Goal: Task Accomplishment & Management: Manage account settings

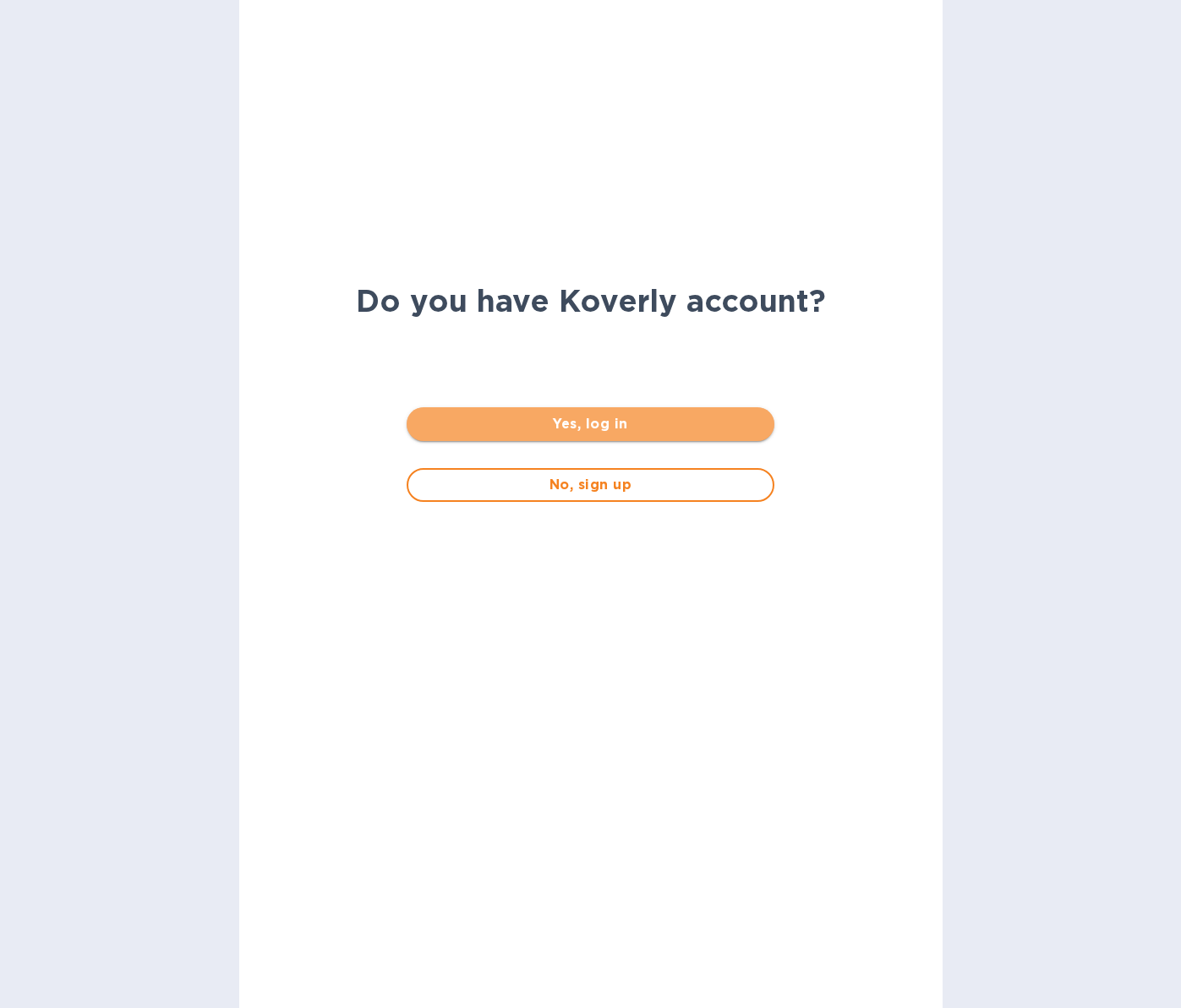
click at [618, 424] on span "Yes, log in" at bounding box center [590, 425] width 340 height 21
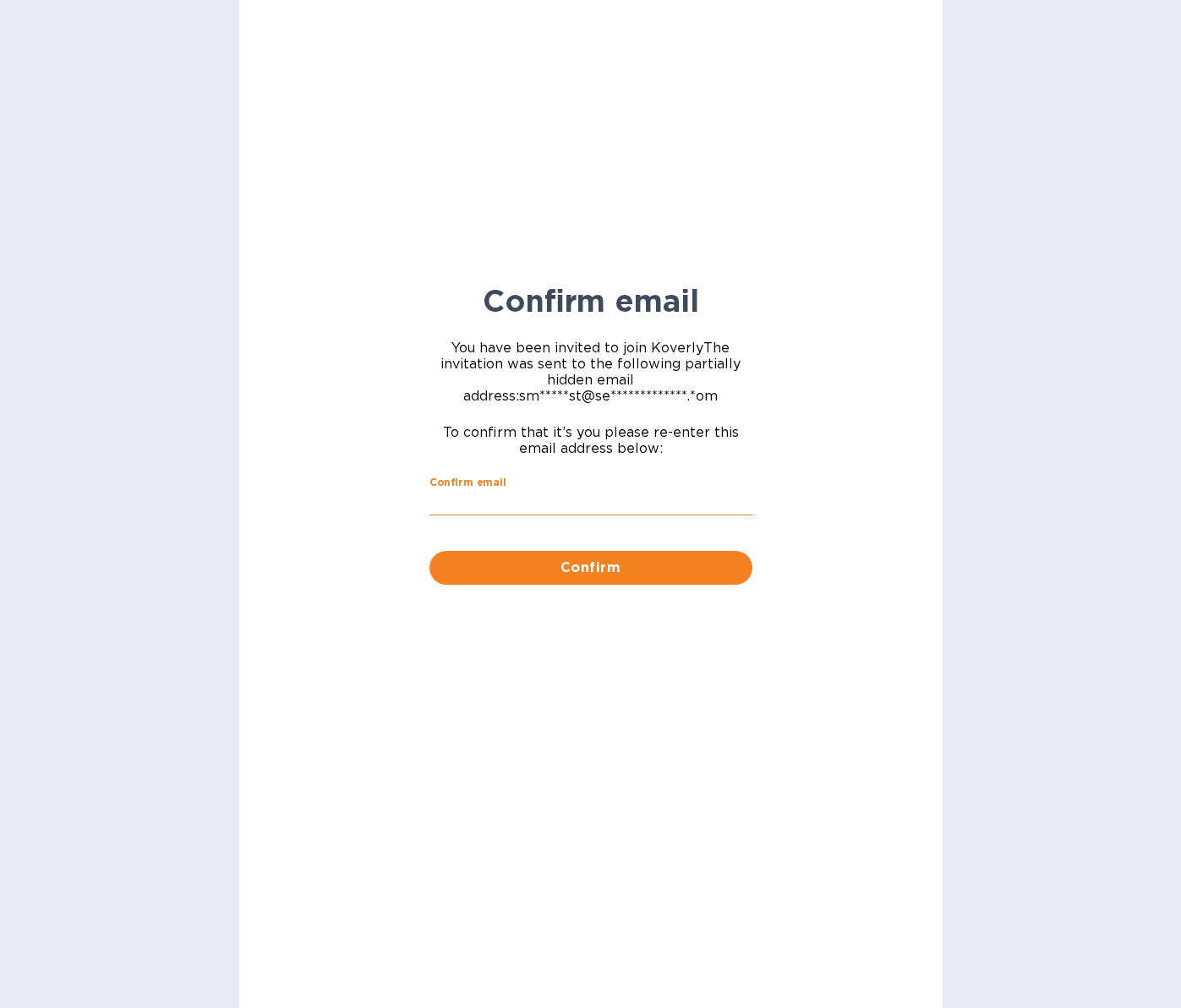
click at [498, 497] on input "Confirm email" at bounding box center [591, 503] width 323 height 26
type input "[EMAIL_ADDRESS][DOMAIN_NAME]"
click at [614, 567] on span "Confirm" at bounding box center [590, 568] width 296 height 21
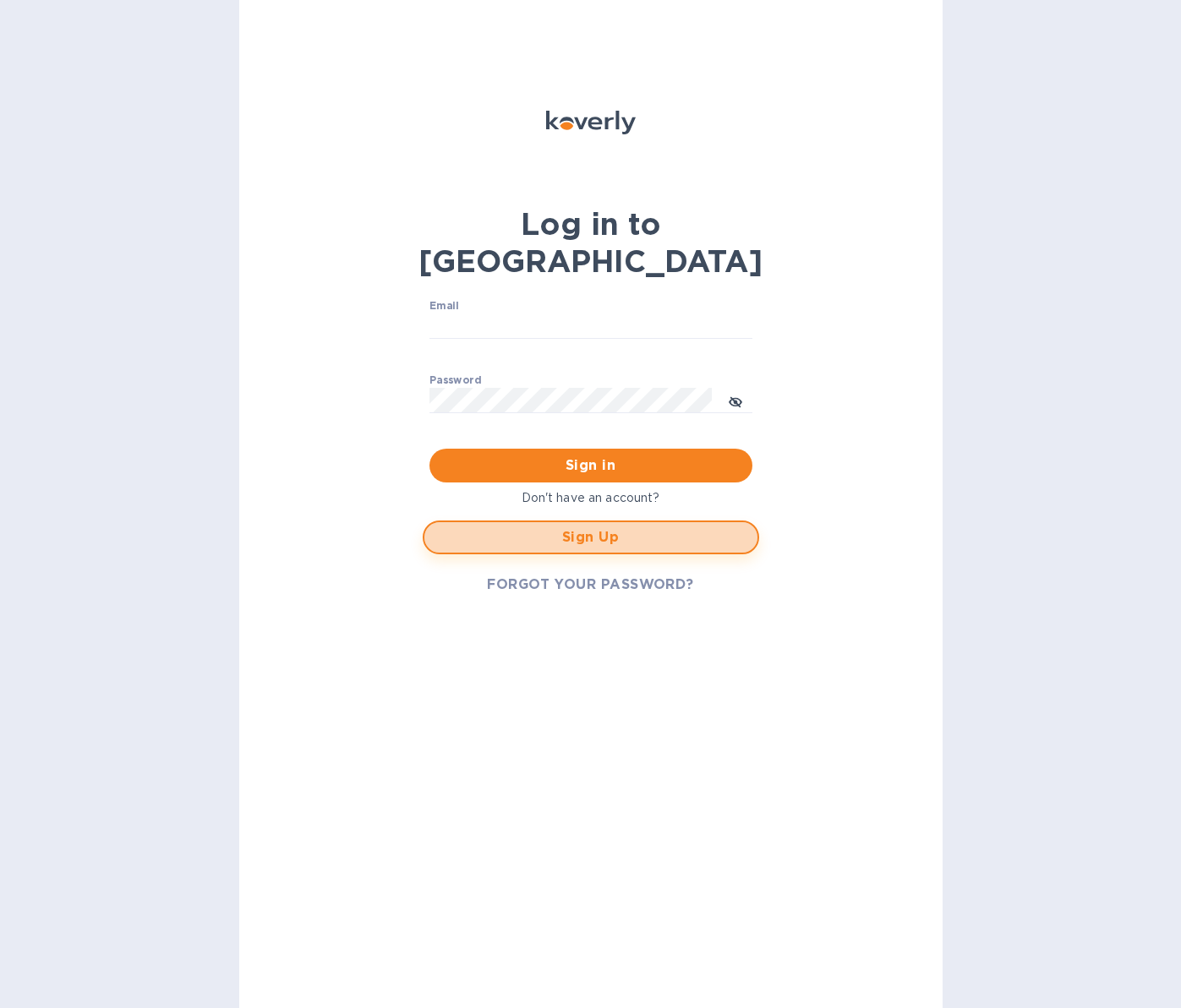
click at [596, 528] on span "Sign Up" at bounding box center [590, 538] width 306 height 21
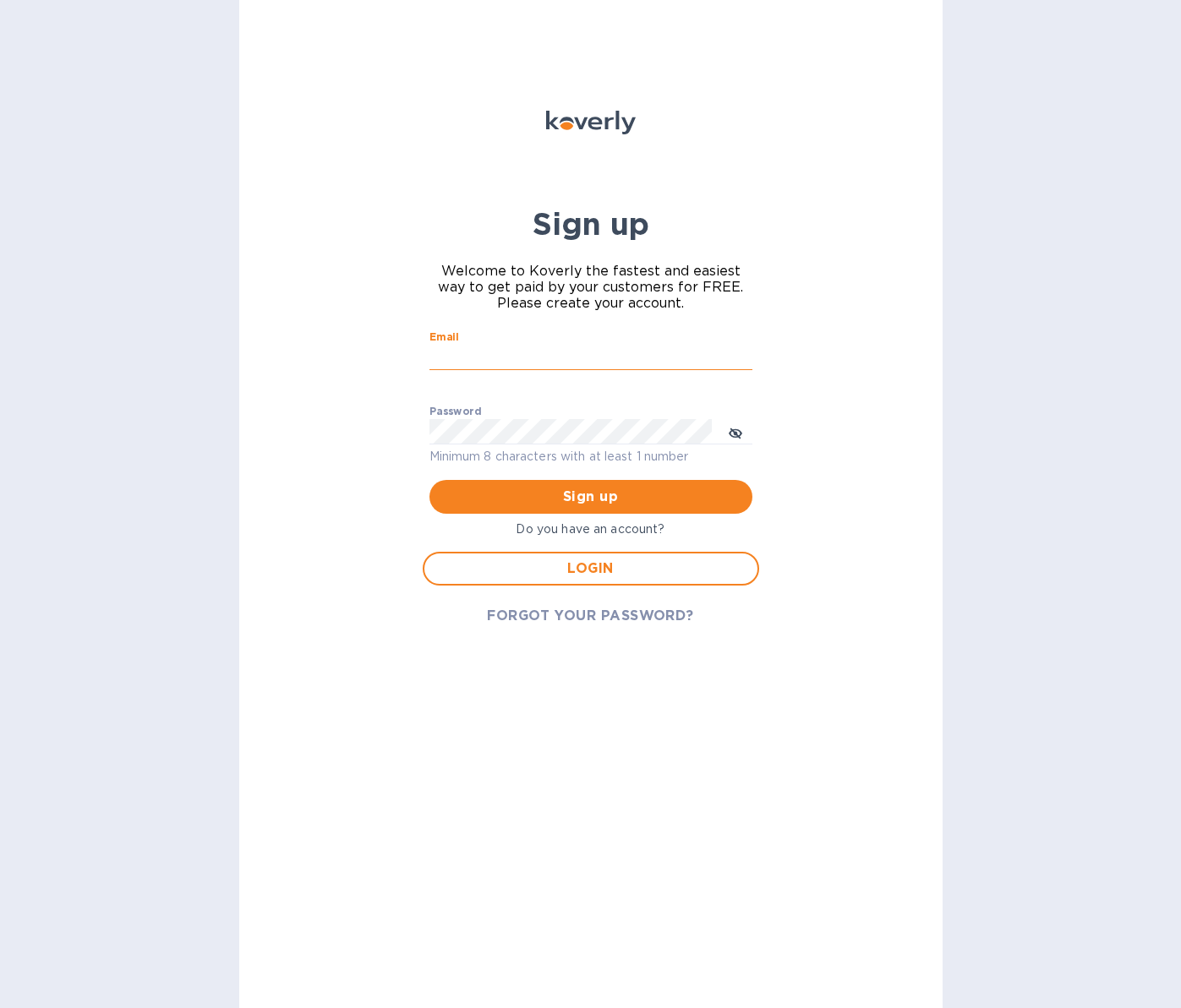
click at [490, 351] on input "Email" at bounding box center [591, 357] width 323 height 26
type input "[EMAIL_ADDRESS][DOMAIN_NAME]"
click at [626, 497] on span "Sign up" at bounding box center [590, 497] width 296 height 21
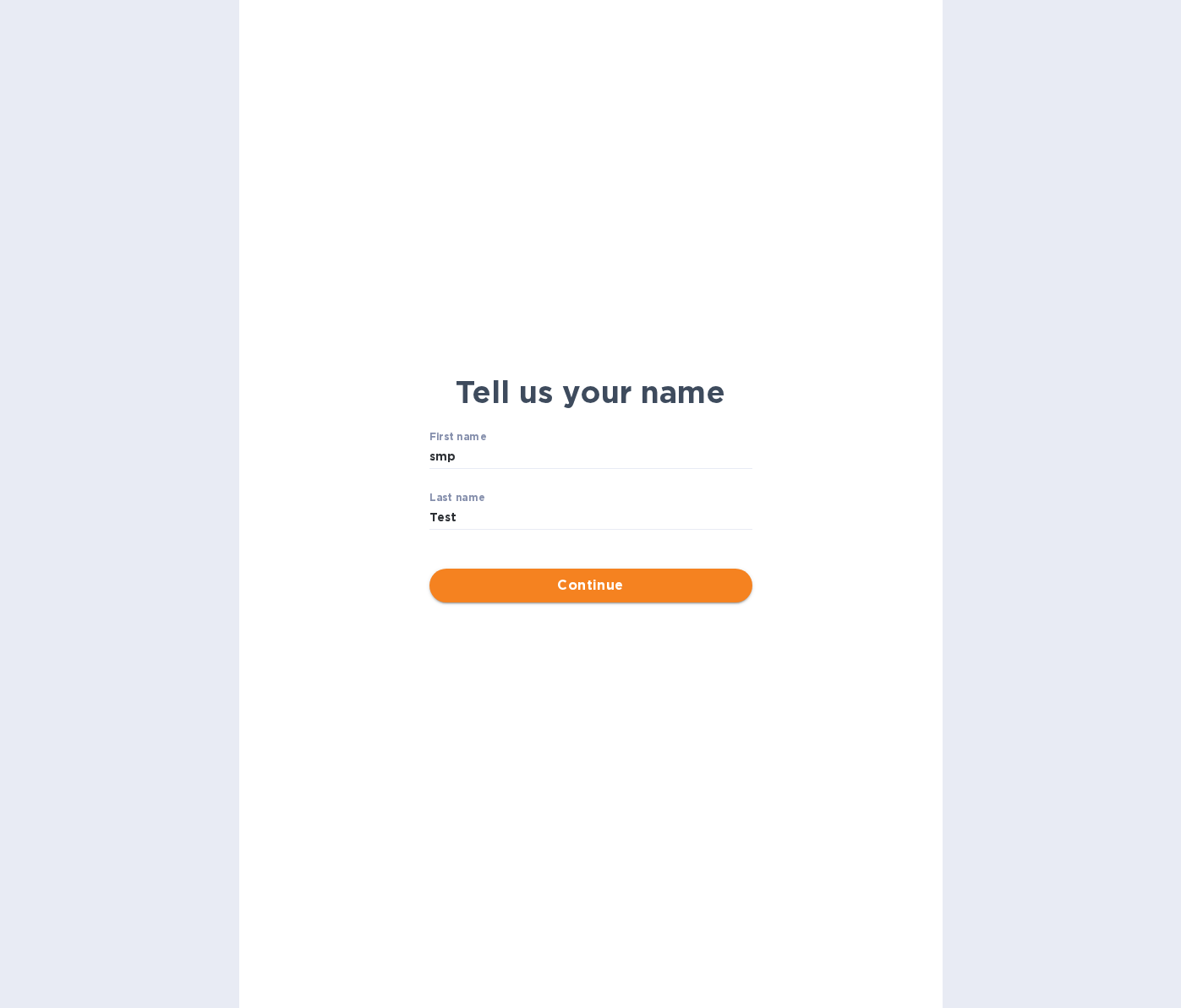
click at [585, 583] on span "Continue" at bounding box center [590, 586] width 296 height 21
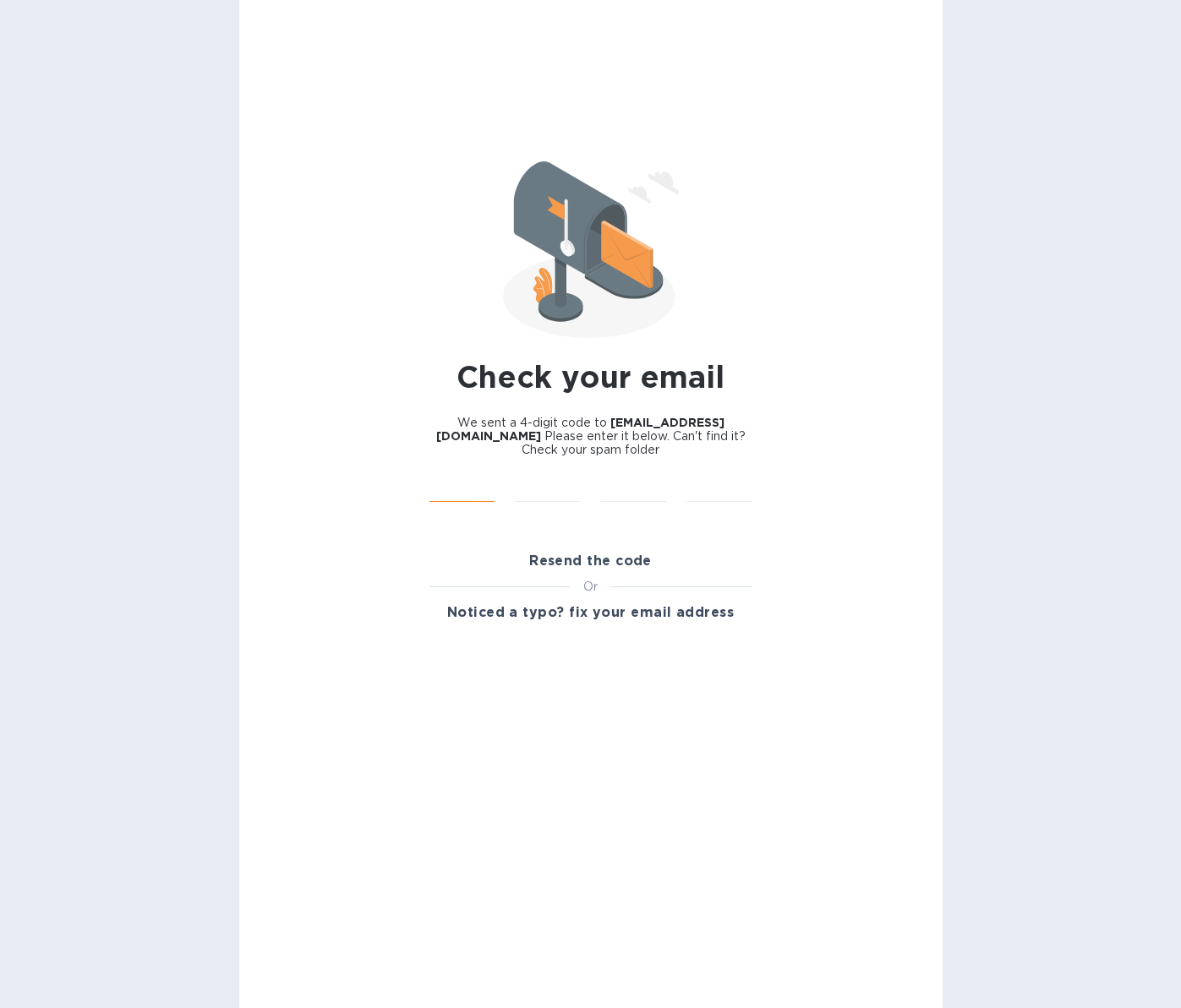
drag, startPoint x: 466, startPoint y: 482, endPoint x: 467, endPoint y: 474, distance: 8.1
click at [466, 482] on input "text" at bounding box center [462, 490] width 66 height 26
type input "2"
type input "9"
type input "2"
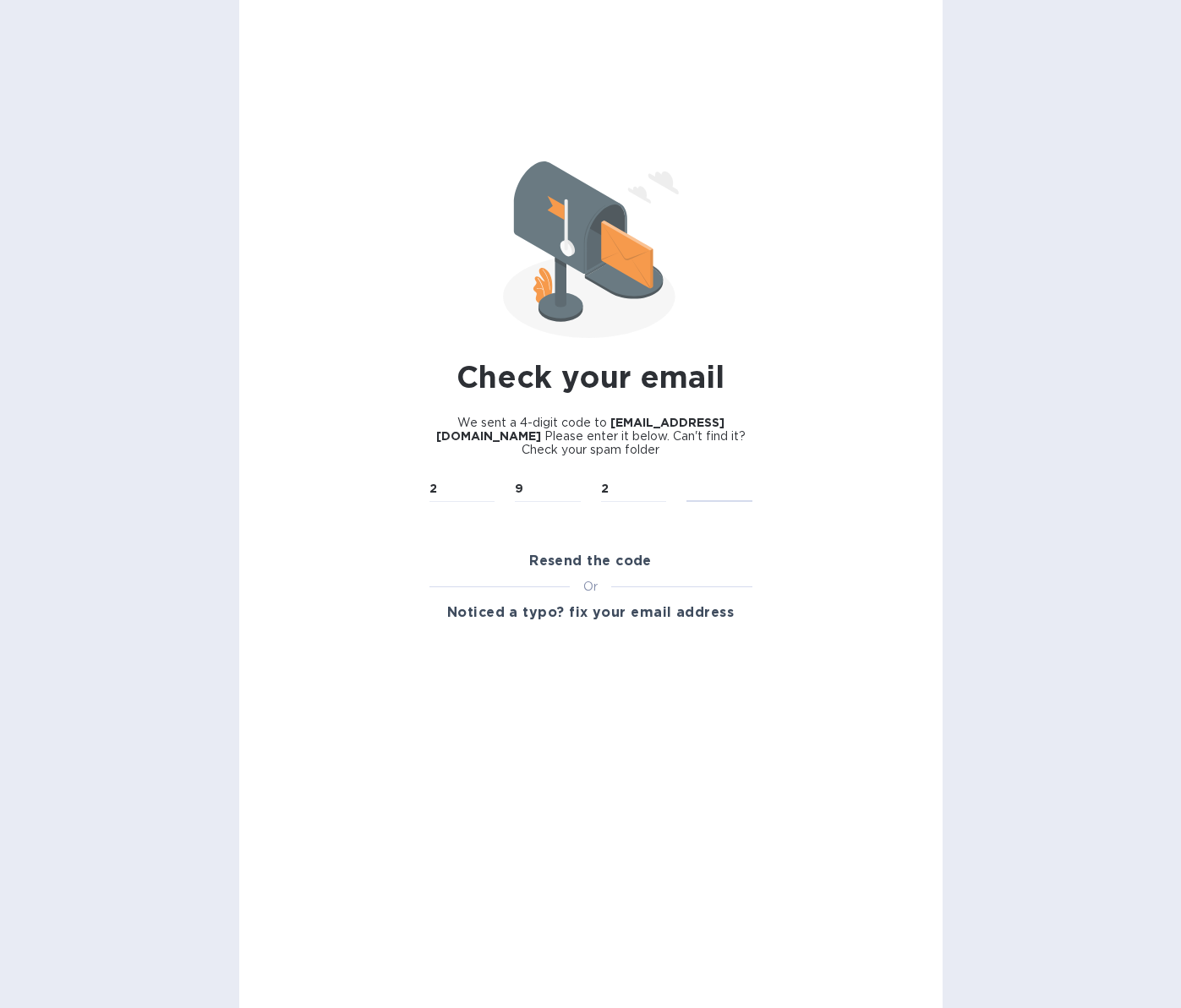
type input "8"
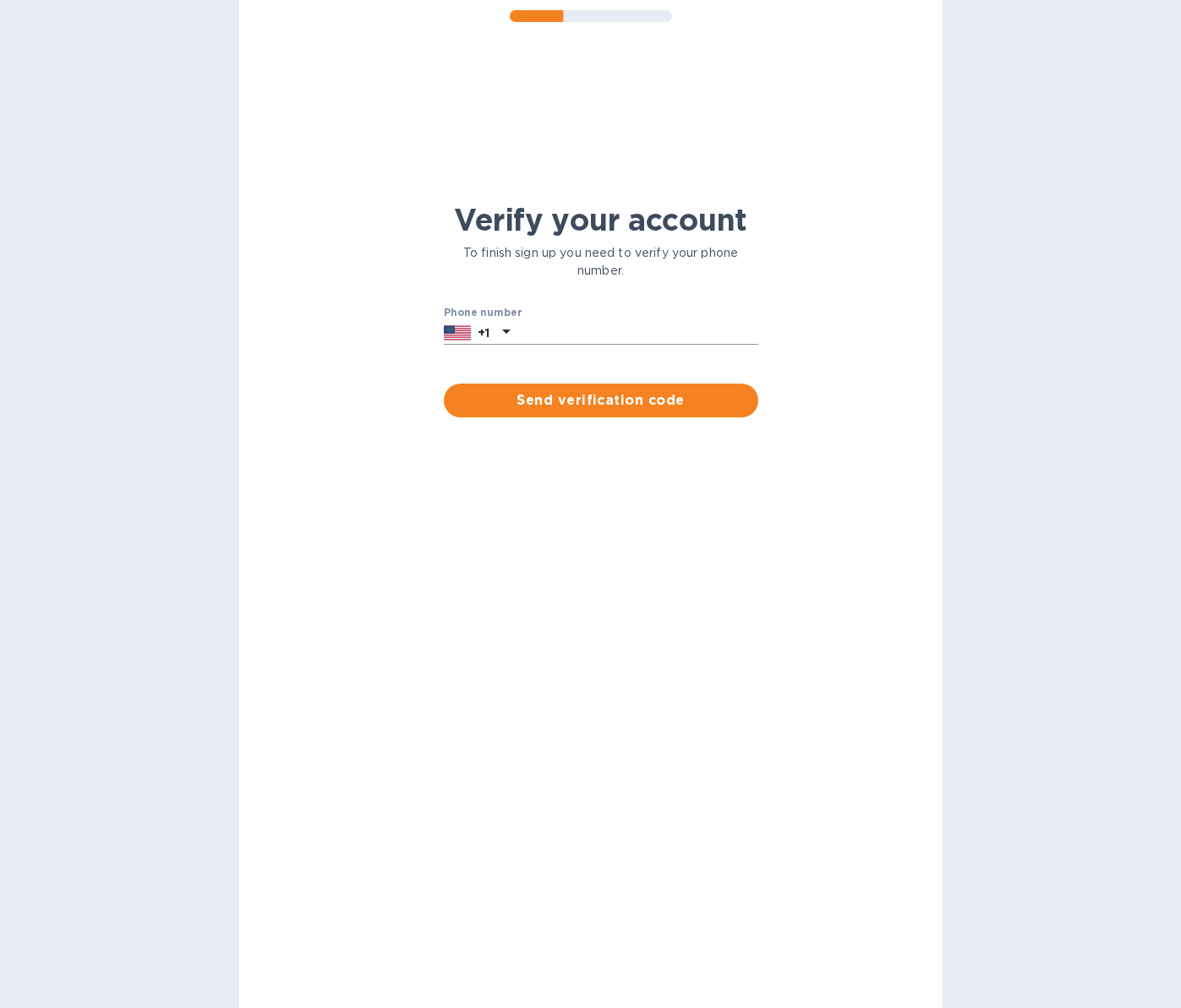
click at [563, 331] on input "text" at bounding box center [637, 333] width 242 height 26
click at [530, 327] on input "text" at bounding box center [637, 333] width 242 height 26
paste input "8017055700"
type input "8017055700"
click at [596, 400] on span "Send verification code" at bounding box center [601, 400] width 287 height 21
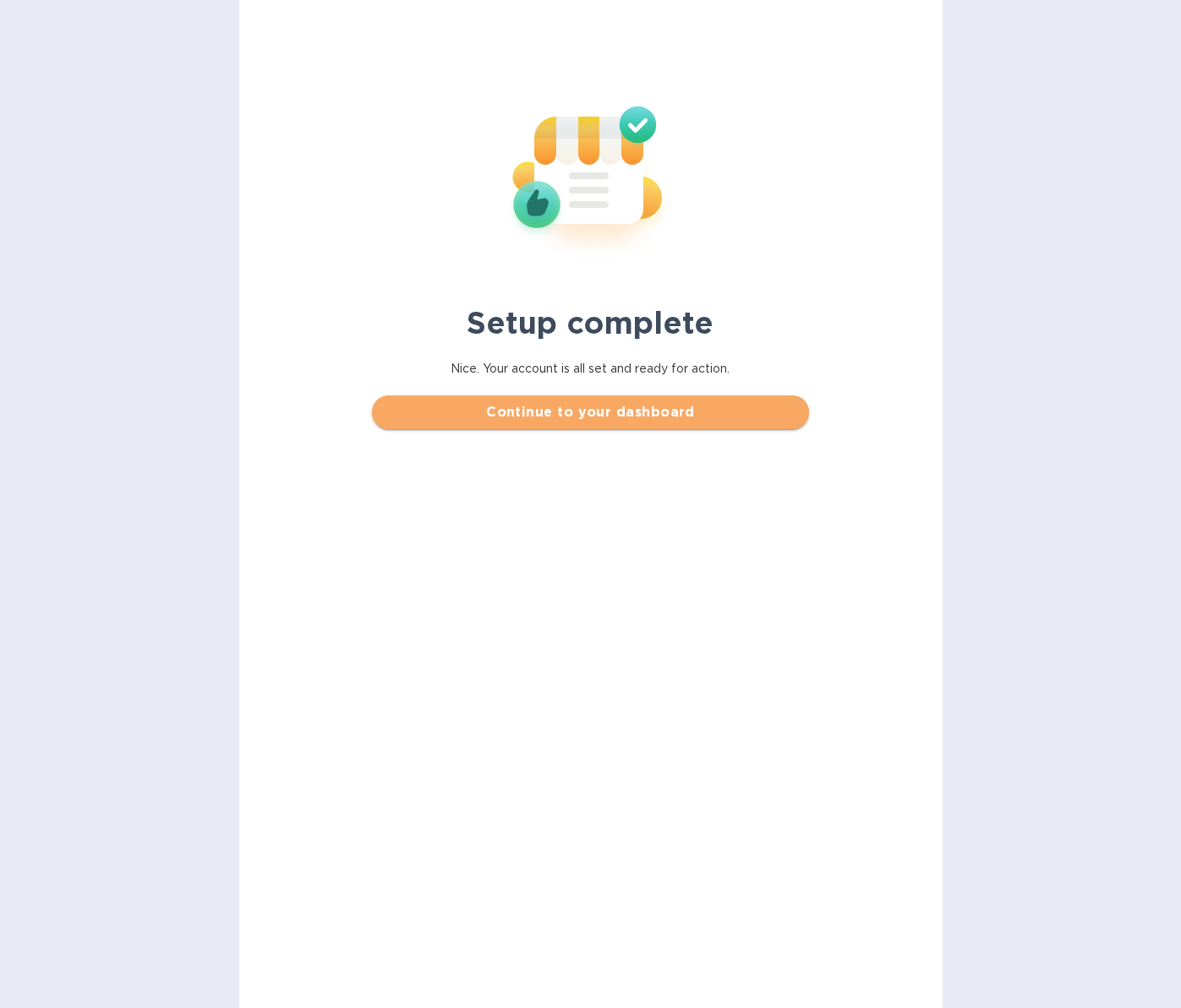
click at [601, 410] on span "Continue to your dashboard" at bounding box center [590, 412] width 410 height 21
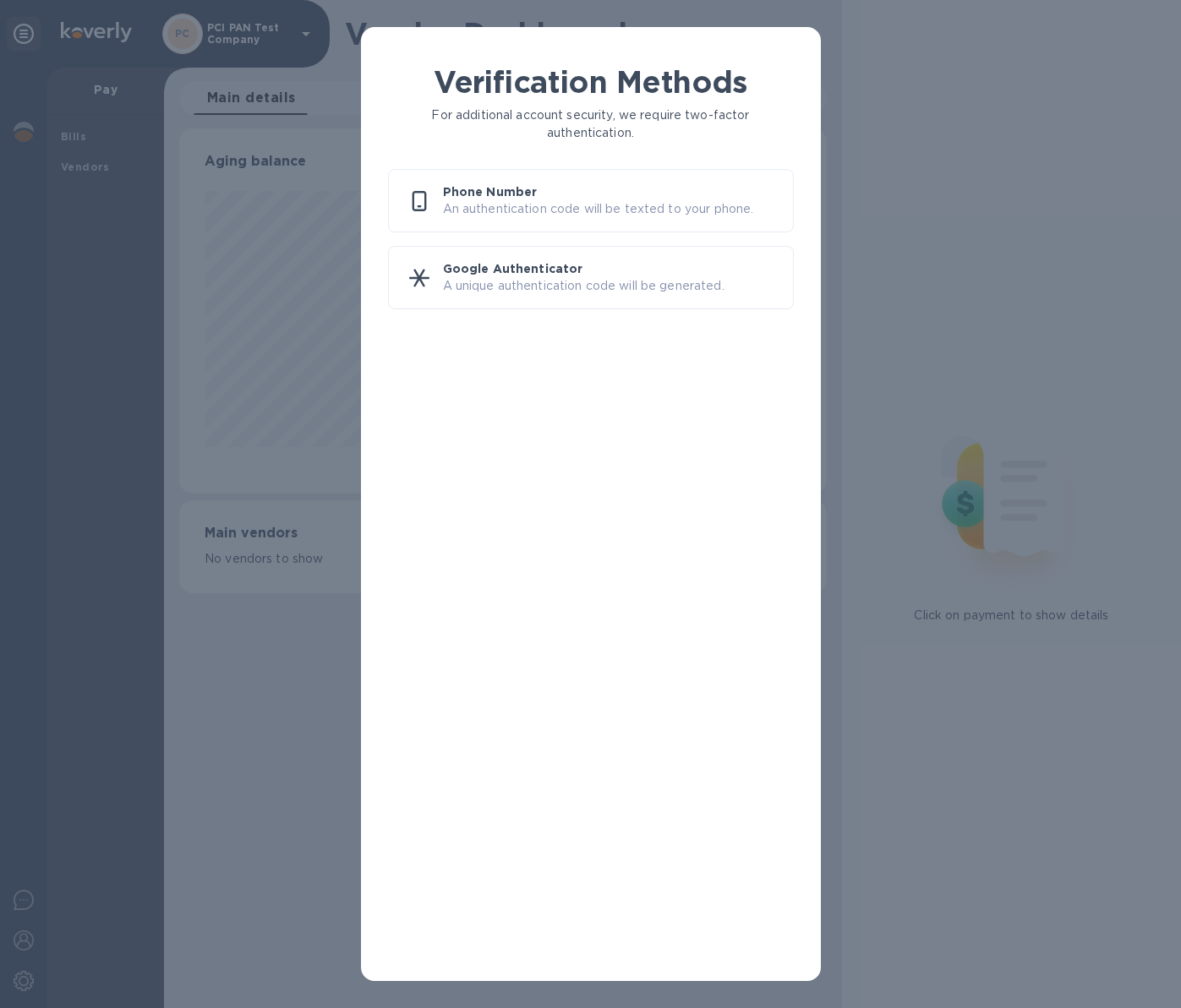
scroll to position [365, 647]
click at [521, 202] on p "An authentication code will be texted to your phone." at bounding box center [610, 209] width 336 height 18
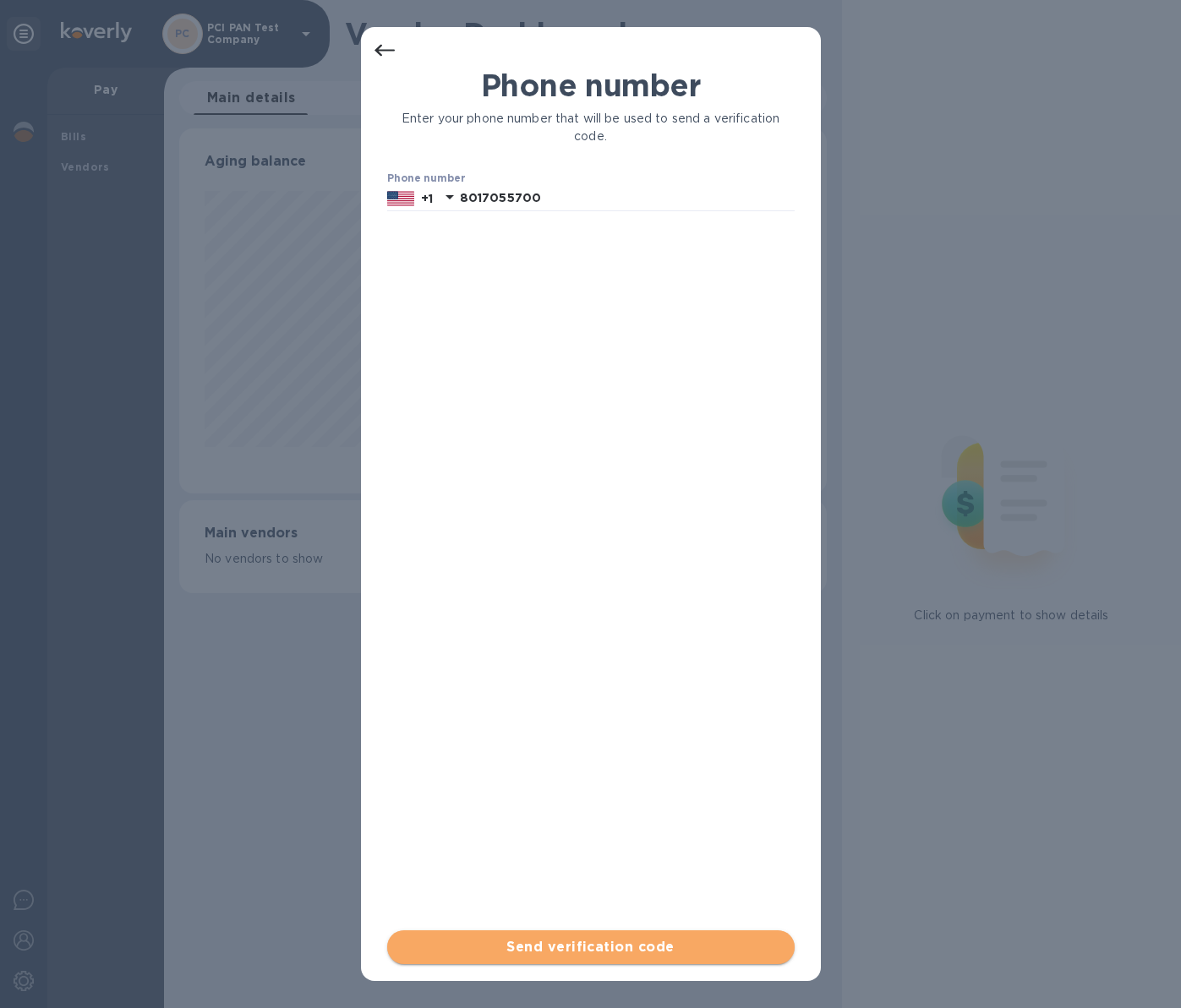
click at [601, 944] on span "Send verification code" at bounding box center [590, 948] width 381 height 21
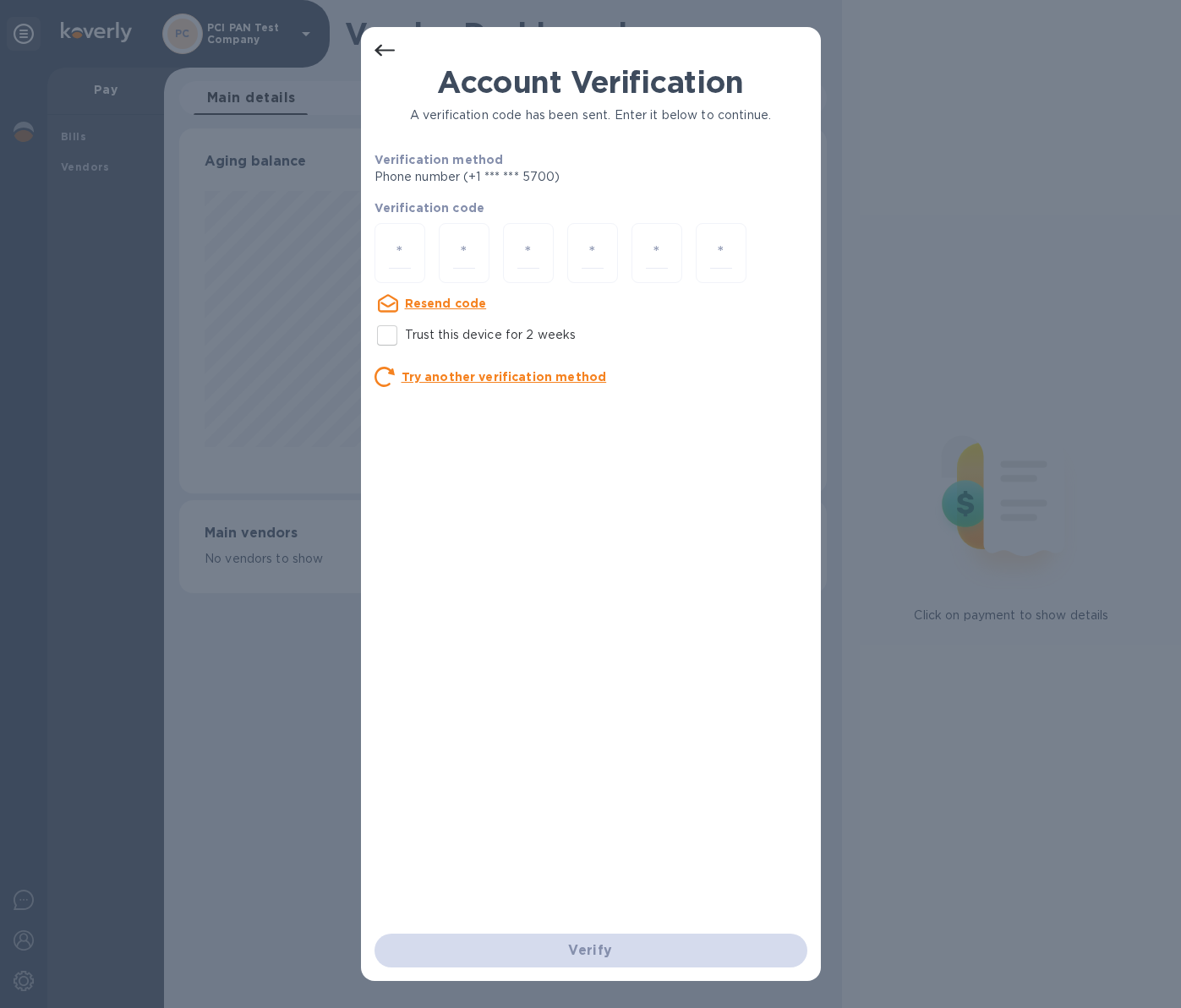
click at [498, 375] on u "Try another verification method" at bounding box center [504, 377] width 205 height 14
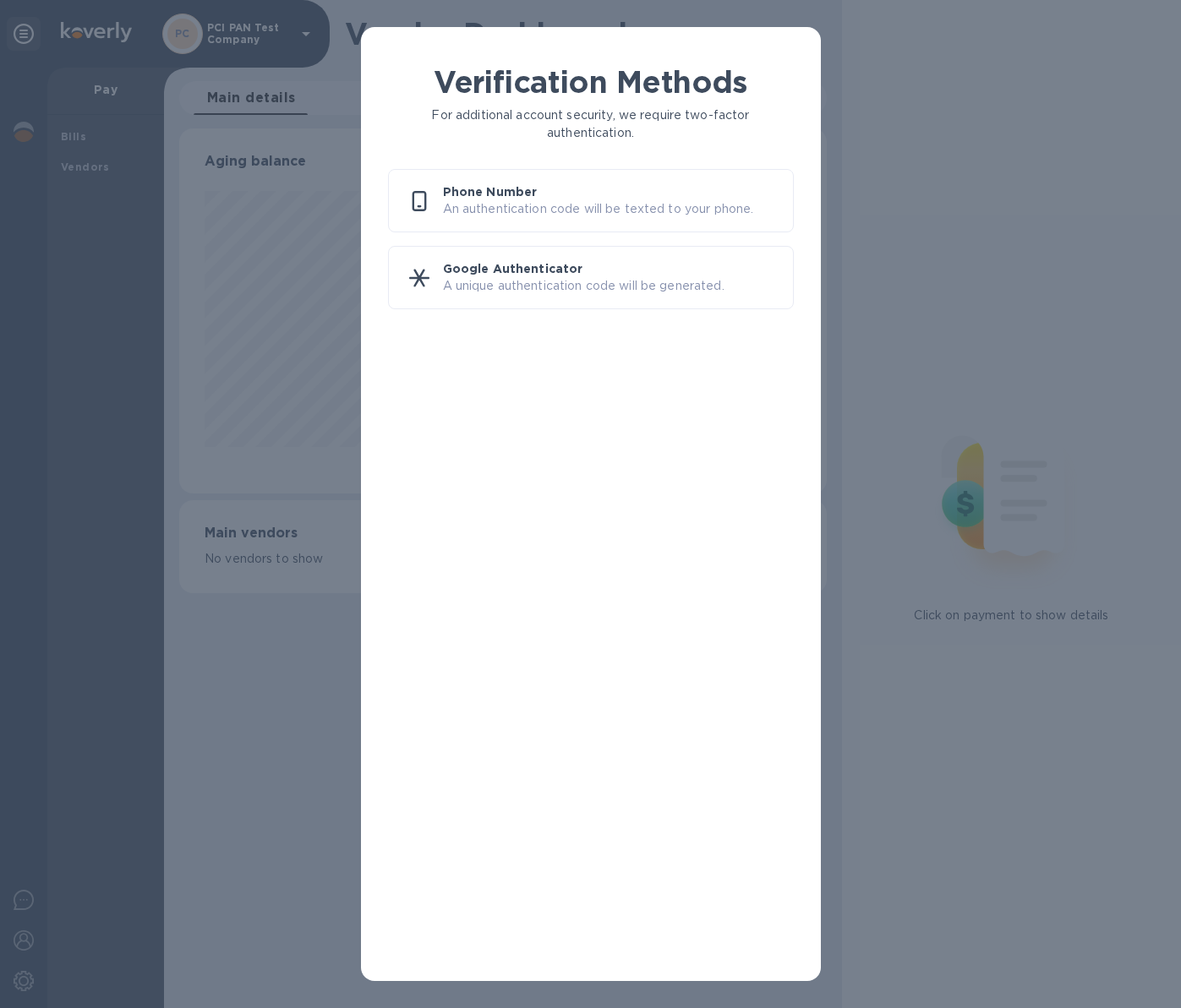
click at [543, 267] on p "Google Authenticator" at bounding box center [610, 269] width 336 height 17
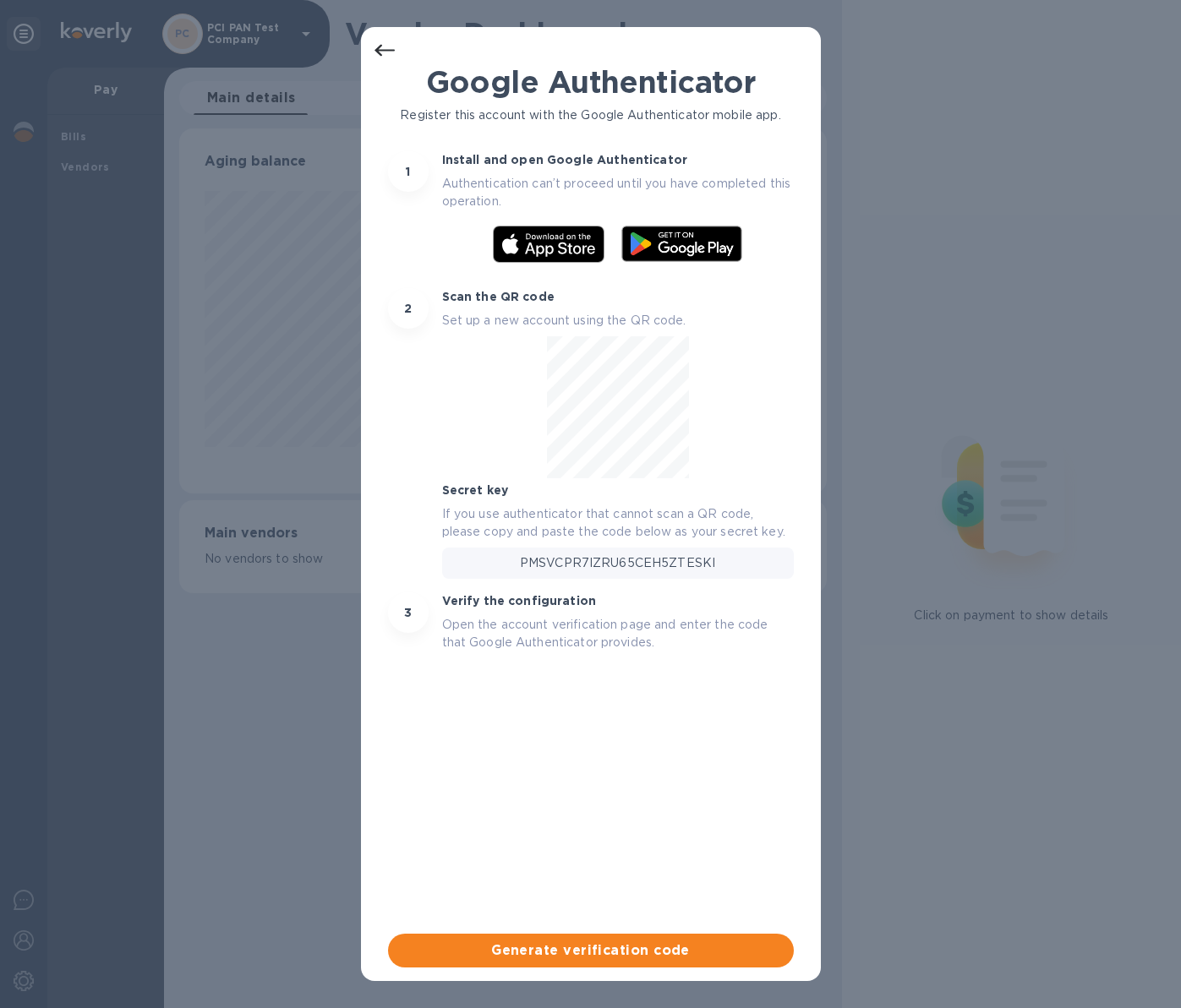
drag, startPoint x: 953, startPoint y: 344, endPoint x: 959, endPoint y: 359, distance: 16.2
click at [953, 344] on div "Google Authenticator Register this account with the Google Authenticator mobile…" at bounding box center [590, 504] width 1181 height 1008
click at [373, 46] on div at bounding box center [384, 50] width 34 height 34
click at [381, 47] on icon at bounding box center [385, 51] width 21 height 21
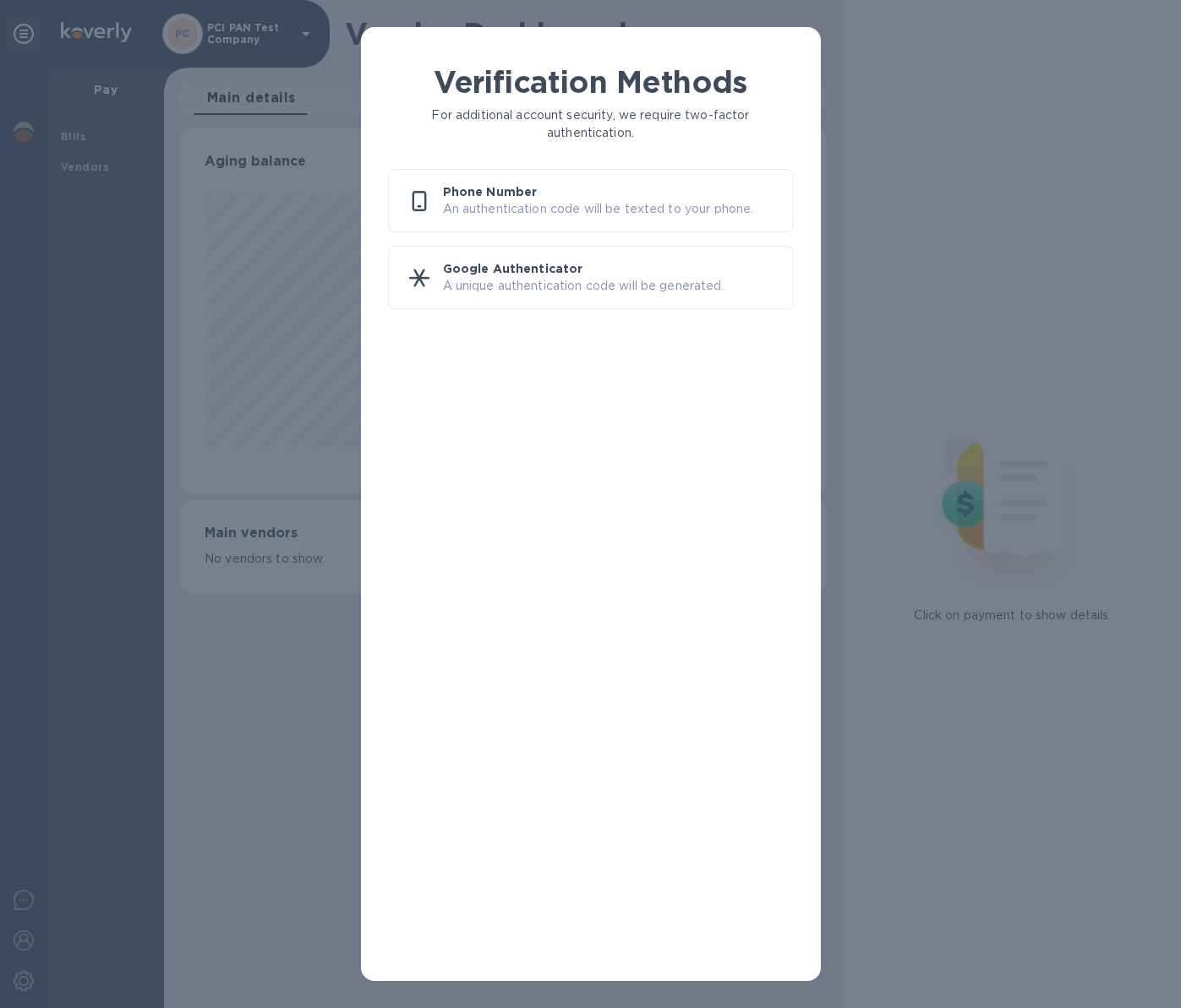
click at [884, 224] on div "Verification Methods For additional account security, we require two-factor aut…" at bounding box center [590, 504] width 1181 height 1008
click at [165, 566] on div "Verification Methods For additional account security, we require two-factor aut…" at bounding box center [590, 504] width 1181 height 1008
drag, startPoint x: 1002, startPoint y: 247, endPoint x: 982, endPoint y: 233, distance: 24.4
click at [1000, 246] on div "Verification Methods For additional account security, we require two-factor aut…" at bounding box center [590, 504] width 1181 height 1008
